Goal: Find specific page/section: Find specific page/section

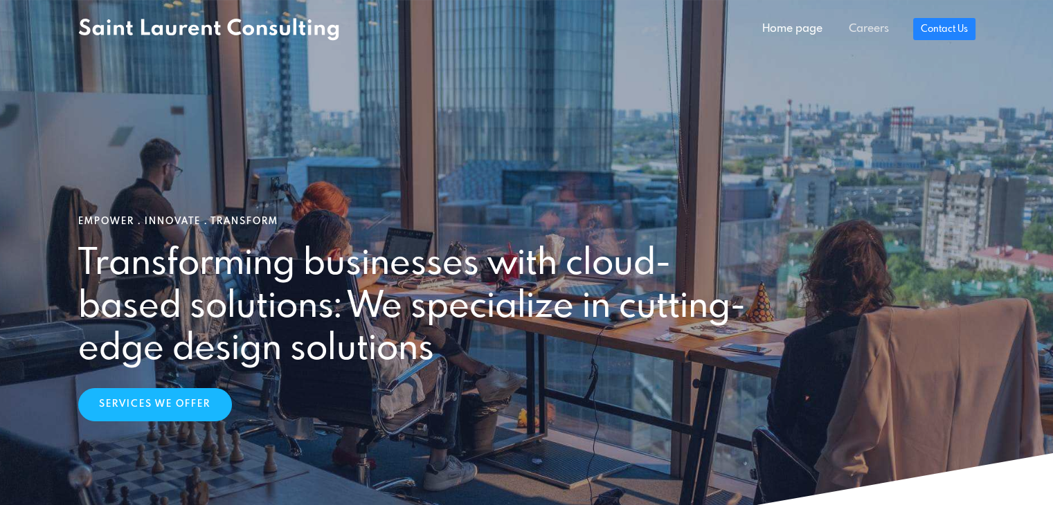
click at [876, 33] on link "Careers" at bounding box center [869, 29] width 66 height 28
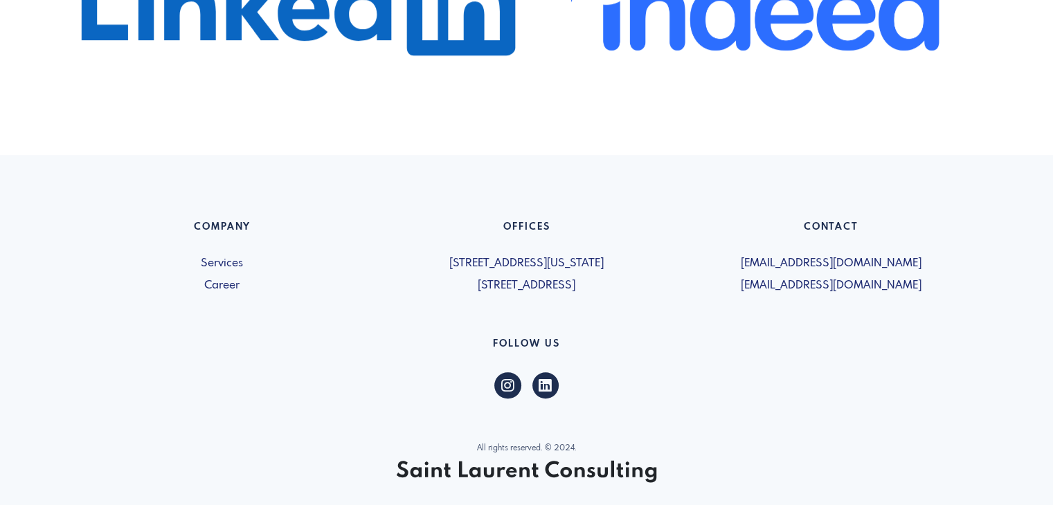
scroll to position [1016, 0]
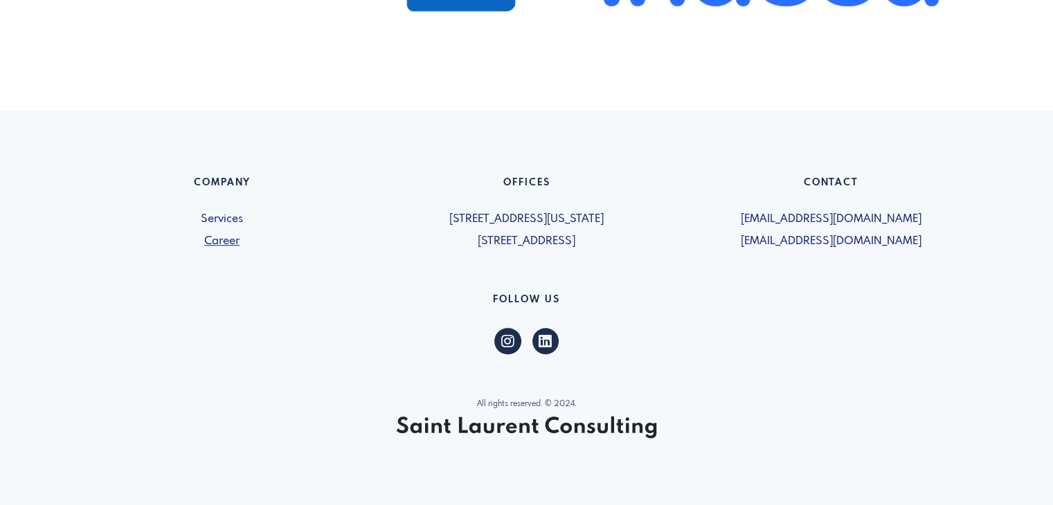
click at [236, 238] on link "Career" at bounding box center [222, 241] width 288 height 17
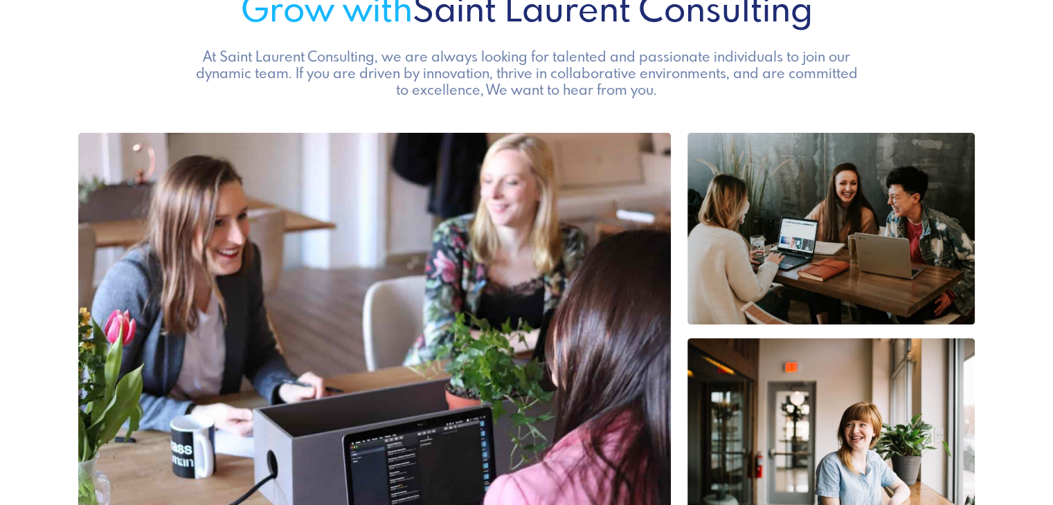
scroll to position [132, 0]
